Goal: Information Seeking & Learning: Learn about a topic

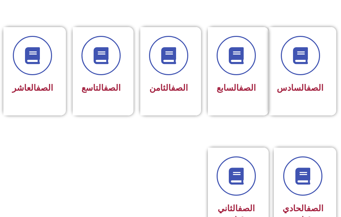
scroll to position [338, 0]
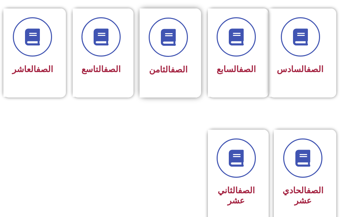
click at [185, 89] on div "الصف الثامن" at bounding box center [168, 52] width 57 height 89
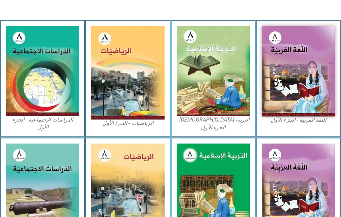
scroll to position [169, 0]
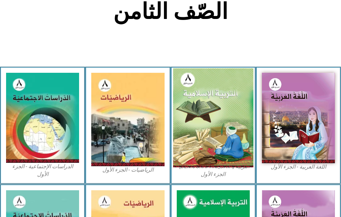
click at [193, 90] on img at bounding box center [213, 117] width 80 height 99
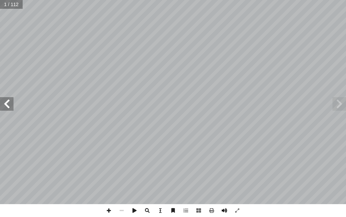
click at [226, 213] on span at bounding box center [224, 210] width 13 height 13
click at [14, 100] on div "ة َّ ي ِ لام ْ س إ ال� ُ ة َ ي ِ ب ْ ر َّ الت ليف: أ فريق الت� ٨ ُ زء ُ الج ل َ…" at bounding box center [173, 102] width 346 height 204
click at [12, 105] on span at bounding box center [7, 104] width 14 height 14
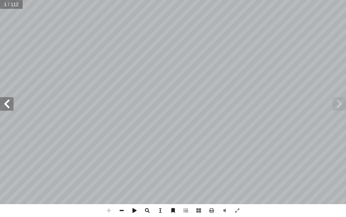
click at [106, 209] on span at bounding box center [108, 210] width 13 height 13
drag, startPoint x: 106, startPoint y: 209, endPoint x: 116, endPoint y: 209, distance: 9.5
click at [107, 209] on span at bounding box center [108, 210] width 13 height 13
click at [120, 210] on span at bounding box center [121, 210] width 13 height 13
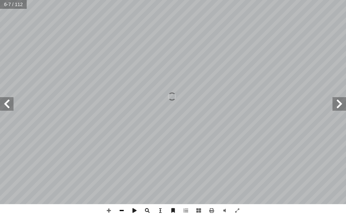
click at [121, 211] on span at bounding box center [121, 210] width 13 height 13
click at [120, 208] on span at bounding box center [121, 210] width 13 height 13
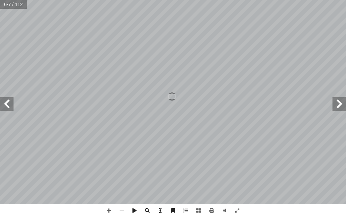
click at [6, 101] on span at bounding box center [7, 104] width 14 height 14
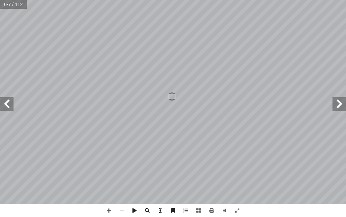
click at [6, 101] on span at bounding box center [7, 104] width 14 height 14
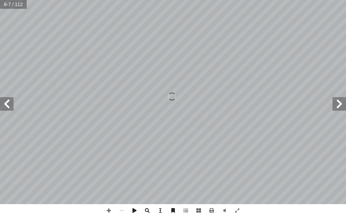
click at [6, 101] on span at bounding box center [7, 104] width 14 height 14
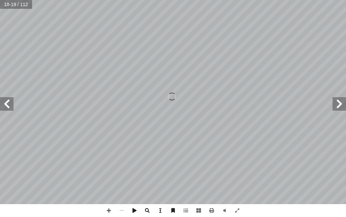
click at [6, 101] on span at bounding box center [7, 104] width 14 height 14
click at [339, 106] on span at bounding box center [340, 104] width 14 height 14
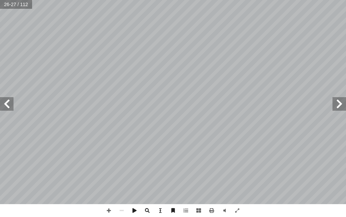
click at [339, 106] on span at bounding box center [340, 104] width 14 height 14
click at [339, 108] on span at bounding box center [340, 104] width 14 height 14
click at [11, 100] on span at bounding box center [7, 104] width 14 height 14
click at [108, 208] on span at bounding box center [108, 210] width 13 height 13
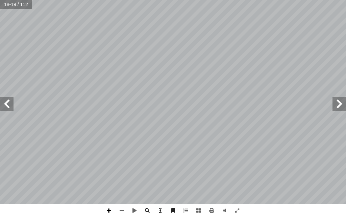
click at [112, 209] on span at bounding box center [108, 210] width 13 height 13
click at [123, 209] on span at bounding box center [121, 210] width 13 height 13
click at [120, 208] on span at bounding box center [121, 210] width 13 height 13
click at [6, 109] on span at bounding box center [7, 104] width 14 height 14
click at [109, 204] on span at bounding box center [108, 210] width 13 height 13
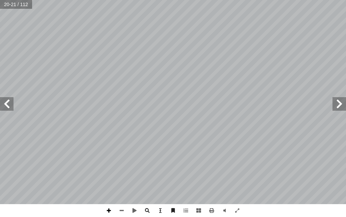
click at [109, 204] on span at bounding box center [108, 210] width 13 height 13
click at [118, 209] on span at bounding box center [121, 210] width 13 height 13
click at [29, 46] on html "الصفحة الرئيسية الصف الأول الصف الثاني الصف الثالث الصف الرابع الصف الخامس الصف…" at bounding box center [173, 23] width 346 height 46
click at [107, 210] on span at bounding box center [108, 210] width 13 height 13
click at [120, 209] on span at bounding box center [121, 210] width 13 height 13
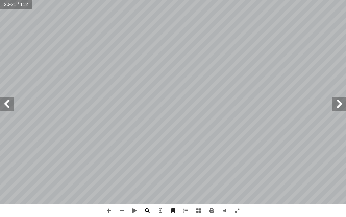
click at [149, 211] on span at bounding box center [147, 210] width 13 height 13
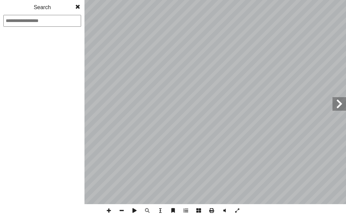
click at [68, 175] on div "التربية [DEMOGRAPHIC_DATA] للصف الثامن ١ 6 ة: ّ لعبودي � ب - ّ وجل ّ فراد الله …" at bounding box center [173, 108] width 346 height 217
click at [78, 10] on span at bounding box center [78, 7] width 12 height 14
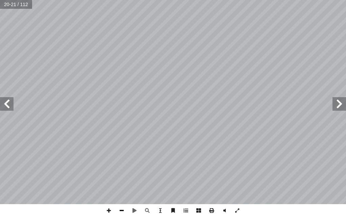
click at [121, 212] on span at bounding box center [121, 210] width 13 height 13
click at [111, 211] on span at bounding box center [108, 210] width 13 height 13
click at [60, 0] on html "الصفحة الرئيسية الصف الأول الصف الثاني الصف الثالث الصف الرابع الصف الخامس الصف…" at bounding box center [173, 23] width 346 height 46
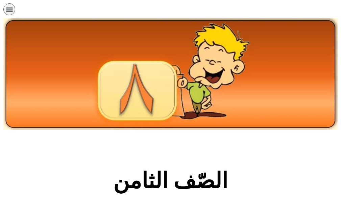
scroll to position [169, 0]
